Goal: Task Accomplishment & Management: Manage account settings

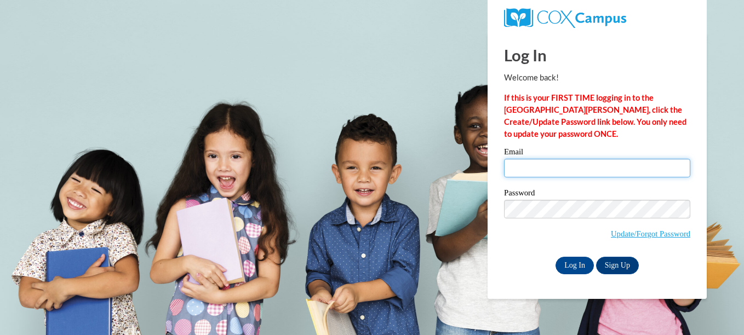
click at [563, 174] on input "Email" at bounding box center [597, 168] width 186 height 19
type input "[EMAIL_ADDRESS][PERSON_NAME][DOMAIN_NAME]"
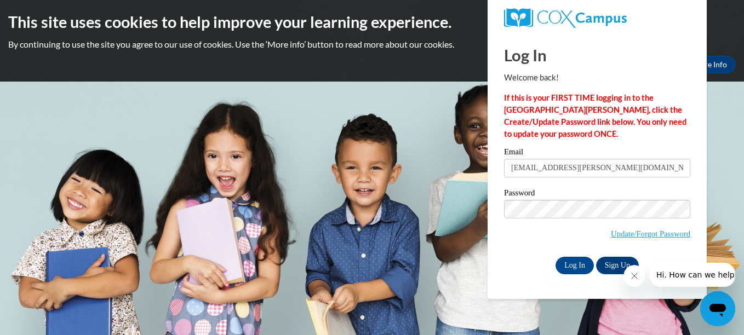
click at [507, 261] on div "Log In Sign Up" at bounding box center [597, 266] width 186 height 18
click at [568, 262] on input "Log In" at bounding box center [575, 266] width 38 height 18
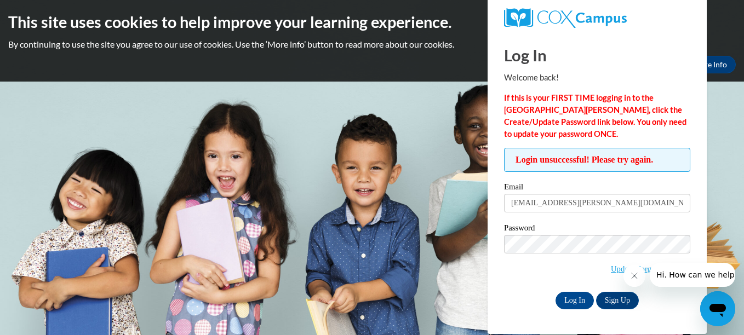
click at [503, 244] on div "Login unsuccessful! Please try again. Please enter your email! Please enter you…" at bounding box center [597, 228] width 203 height 161
click at [556, 292] on input "Log In" at bounding box center [575, 301] width 38 height 18
drag, startPoint x: 658, startPoint y: 202, endPoint x: 470, endPoint y: 216, distance: 189.1
click at [470, 216] on body "This site uses cookies to help improve your learning experience. By continuing …" at bounding box center [372, 167] width 744 height 335
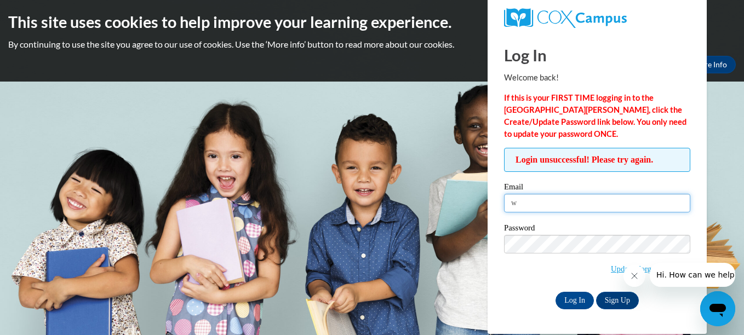
type input "wildemancheyenne9@gmail.com"
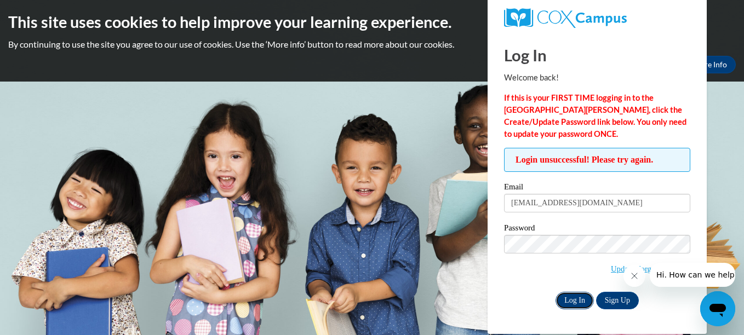
click at [568, 301] on input "Log In" at bounding box center [575, 301] width 38 height 18
click at [635, 276] on icon "Close message from company" at bounding box center [634, 276] width 9 height 9
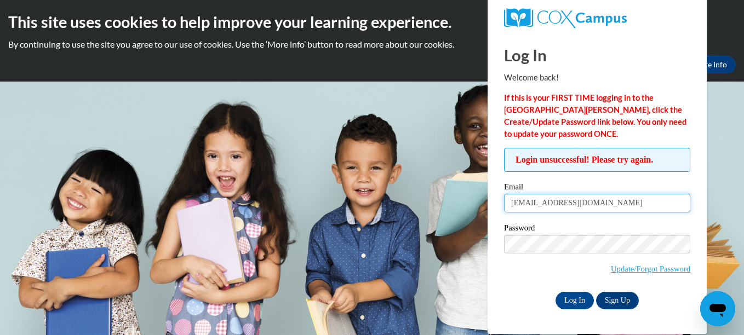
click at [629, 207] on input "wildemancheyenne9@gmail.com" at bounding box center [597, 203] width 186 height 19
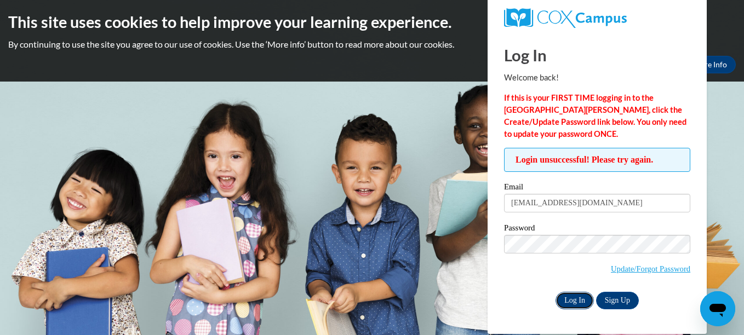
click at [576, 296] on input "Log In" at bounding box center [575, 301] width 38 height 18
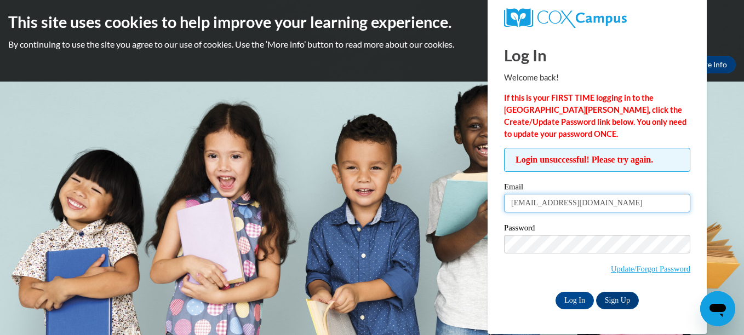
click at [628, 205] on input "[EMAIL_ADDRESS][DOMAIN_NAME]" at bounding box center [597, 203] width 186 height 19
type input "cheyenne.wildeman@grantcareer.com"
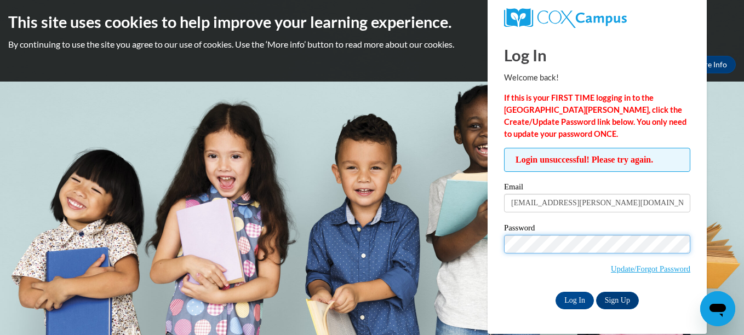
click at [459, 262] on body "This site uses cookies to help improve your learning experience. By continuing …" at bounding box center [372, 167] width 744 height 335
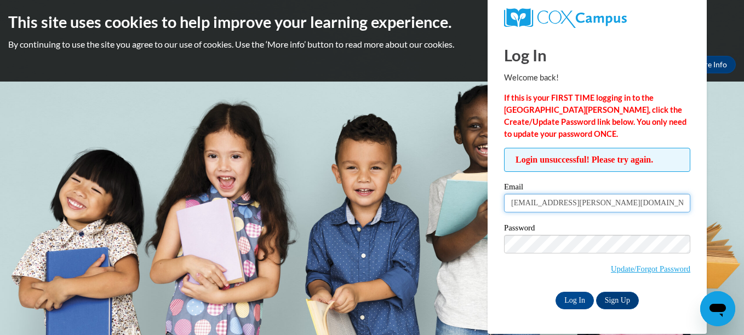
drag, startPoint x: 658, startPoint y: 205, endPoint x: 503, endPoint y: 233, distance: 157.7
click at [503, 233] on div "Login unsuccessful! Please try again. Please enter your email! Please enter you…" at bounding box center [597, 228] width 203 height 161
type input "[EMAIL_ADDRESS][DOMAIN_NAME]"
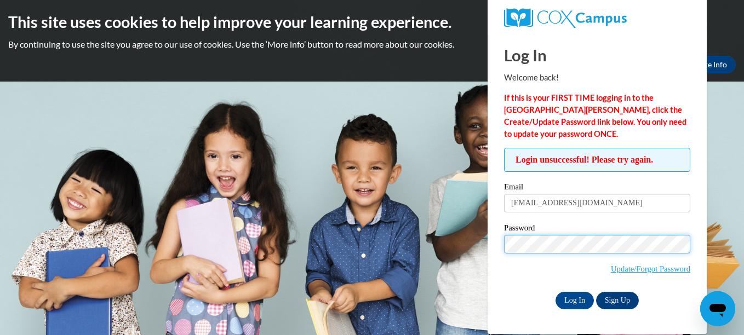
click at [556, 292] on input "Log In" at bounding box center [575, 301] width 38 height 18
